Goal: Task Accomplishment & Management: Complete application form

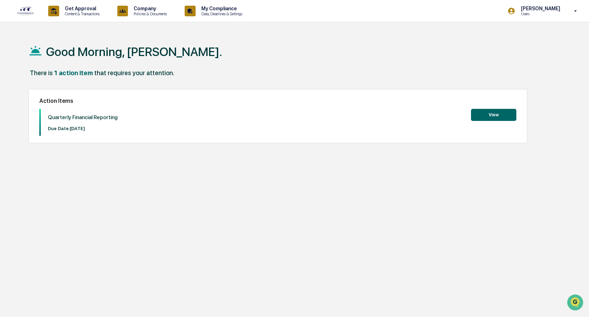
click at [494, 113] on button "View" at bounding box center [493, 115] width 45 height 12
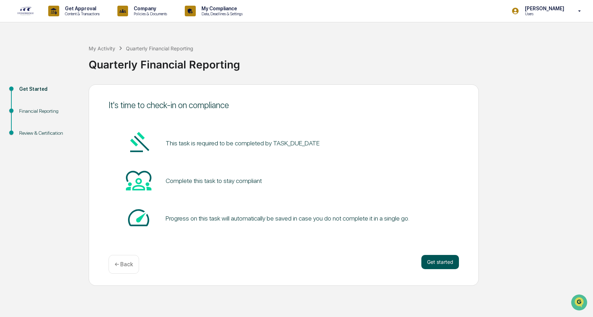
click at [435, 265] on button "Get started" at bounding box center [440, 262] width 38 height 14
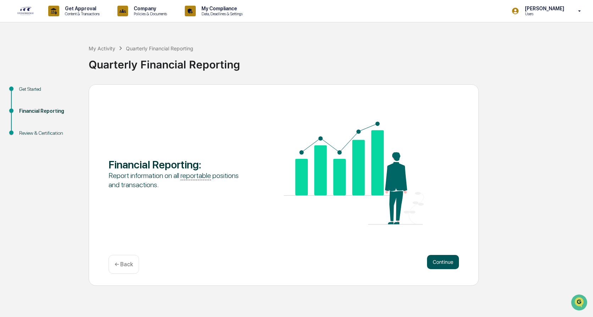
click at [439, 262] on button "Continue" at bounding box center [443, 262] width 32 height 14
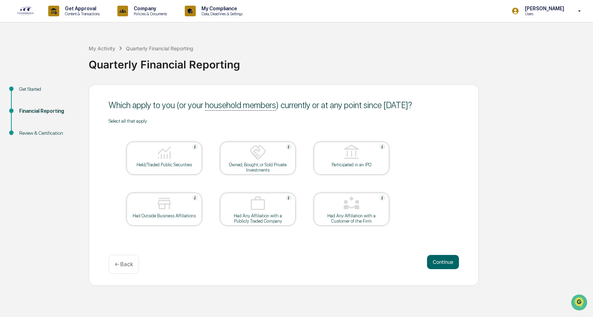
click at [143, 156] on div at bounding box center [164, 153] width 71 height 18
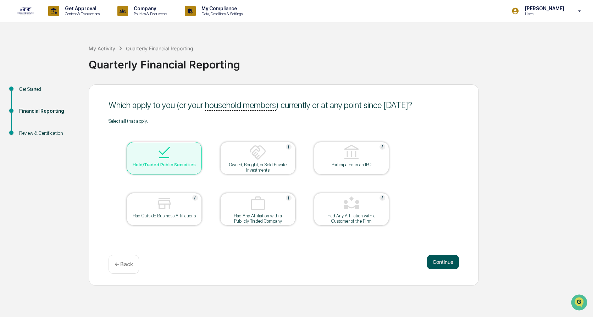
click at [450, 259] on button "Continue" at bounding box center [443, 262] width 32 height 14
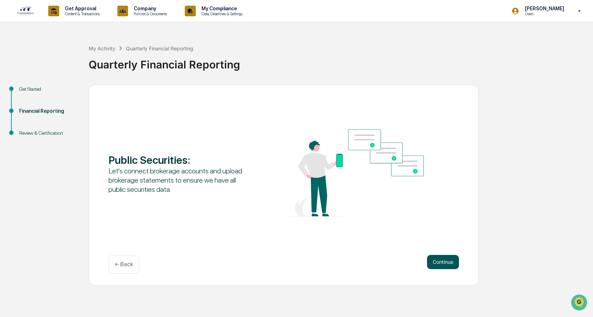
click at [436, 260] on button "Continue" at bounding box center [443, 262] width 32 height 14
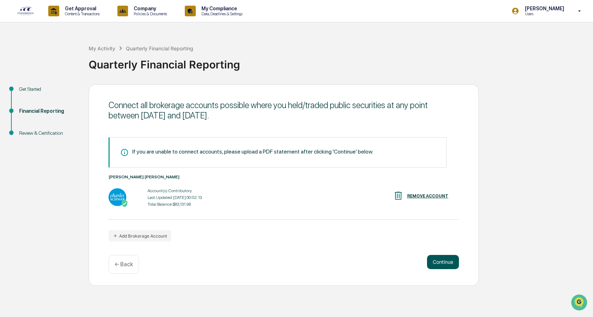
click at [442, 262] on button "Continue" at bounding box center [443, 262] width 32 height 14
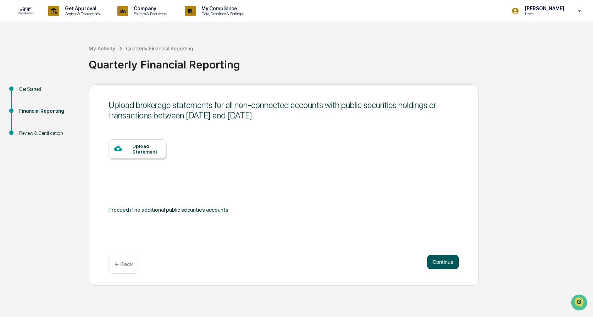
click at [444, 261] on button "Continue" at bounding box center [443, 262] width 32 height 14
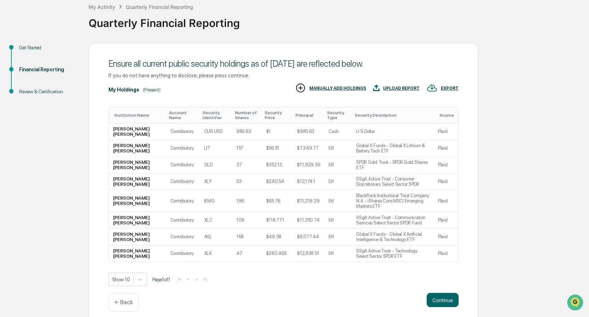
scroll to position [43, 0]
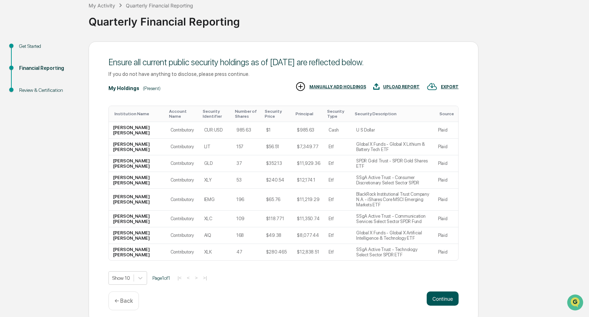
click at [449, 295] on button "Continue" at bounding box center [443, 298] width 32 height 14
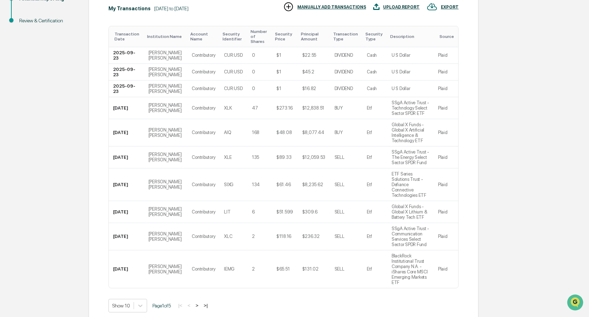
scroll to position [113, 0]
drag, startPoint x: 441, startPoint y: 294, endPoint x: 462, endPoint y: 283, distance: 22.7
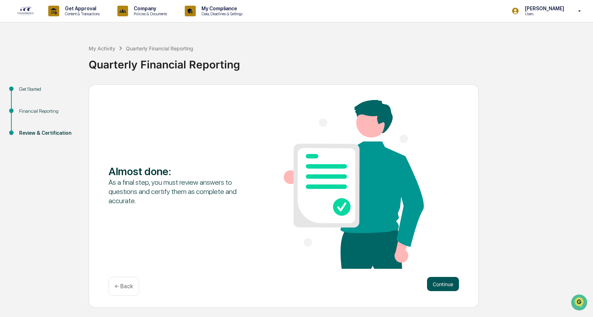
click at [443, 284] on button "Continue" at bounding box center [443, 284] width 32 height 14
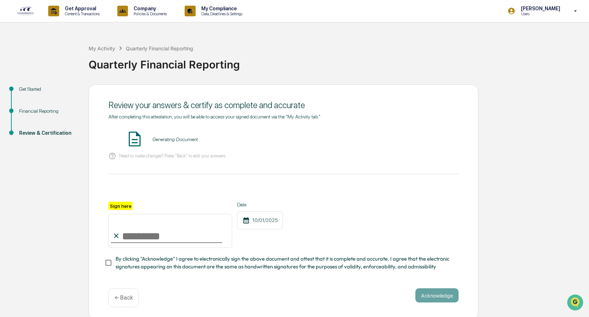
click at [122, 205] on label "Sign here" at bounding box center [120, 206] width 24 height 8
click at [122, 214] on input "Sign here" at bounding box center [170, 231] width 124 height 34
type input "**********"
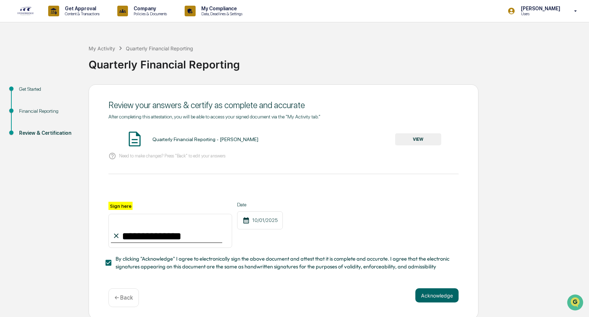
scroll to position [4, 0]
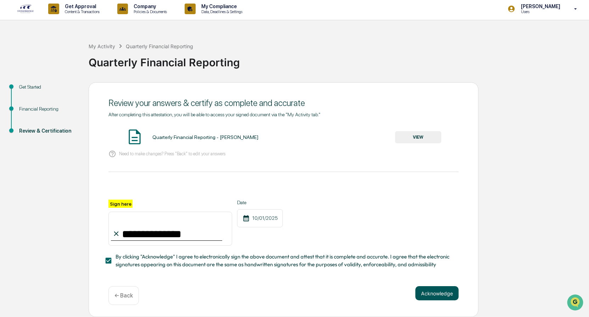
click at [452, 295] on button "Acknowledge" at bounding box center [437, 293] width 43 height 14
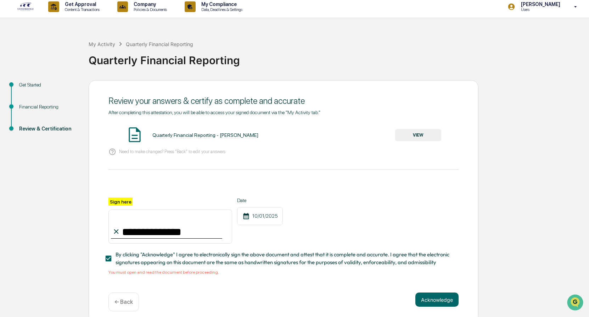
click at [410, 135] on button "VIEW" at bounding box center [418, 135] width 46 height 12
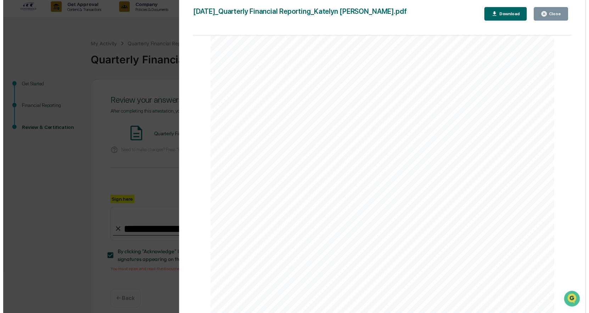
scroll to position [1771, 0]
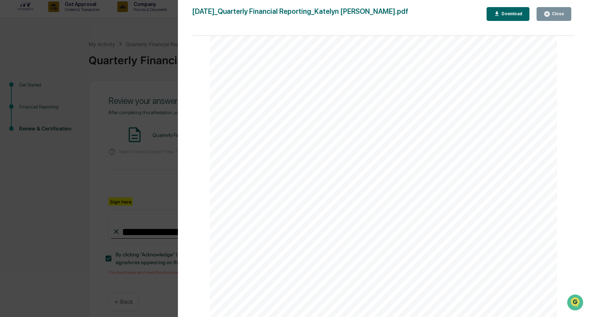
click at [554, 16] on div "Close" at bounding box center [558, 13] width 14 height 5
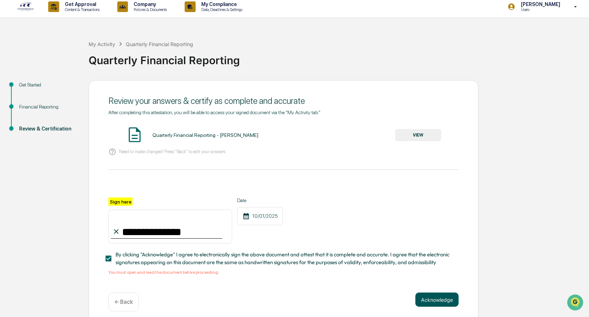
click at [431, 302] on button "Acknowledge" at bounding box center [437, 300] width 43 height 14
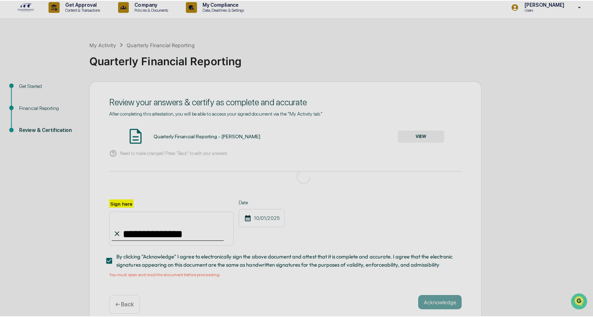
scroll to position [0, 0]
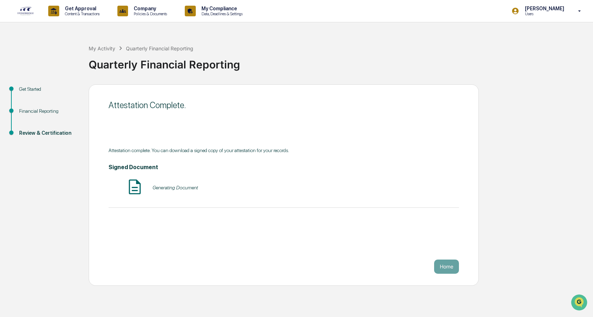
click at [136, 187] on img at bounding box center [135, 187] width 18 height 18
click at [179, 189] on div "Generating Document" at bounding box center [174, 188] width 45 height 6
click at [435, 191] on button "VIEW" at bounding box center [418, 188] width 46 height 12
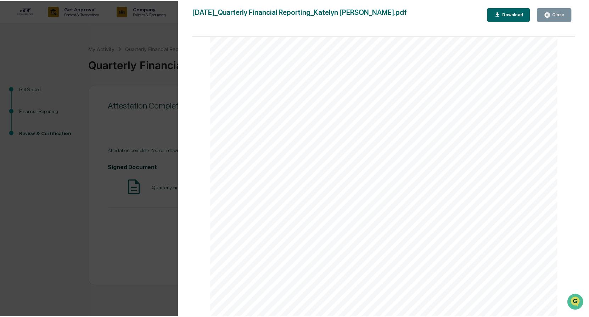
scroll to position [2260, 0]
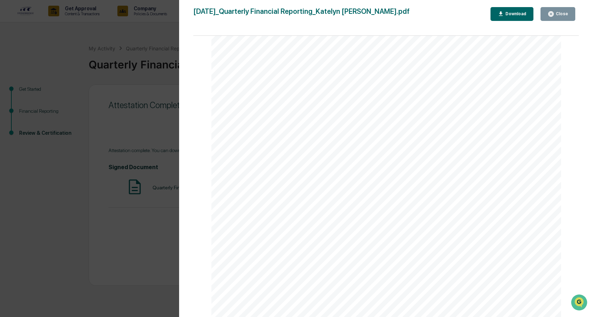
click at [561, 13] on div "Close" at bounding box center [561, 13] width 14 height 5
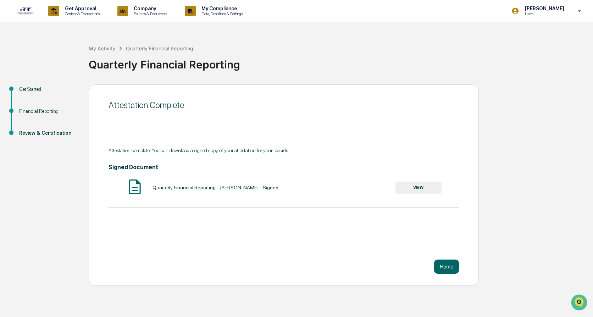
click at [469, 260] on div "Attestation Complete. Attestation complete. You can download a signed copy of y…" at bounding box center [284, 184] width 390 height 201
click at [458, 267] on button "Home" at bounding box center [446, 267] width 25 height 14
